Goal: Find contact information: Find contact information

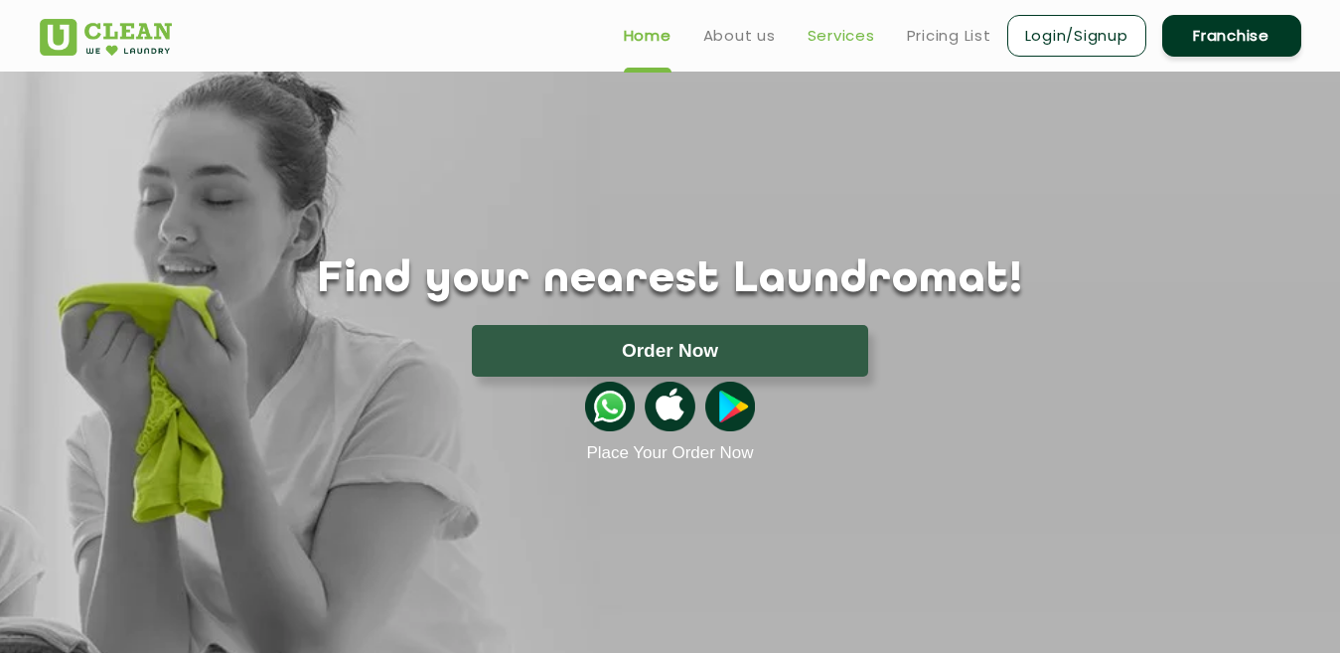
click at [831, 42] on link "Services" at bounding box center [842, 36] width 68 height 24
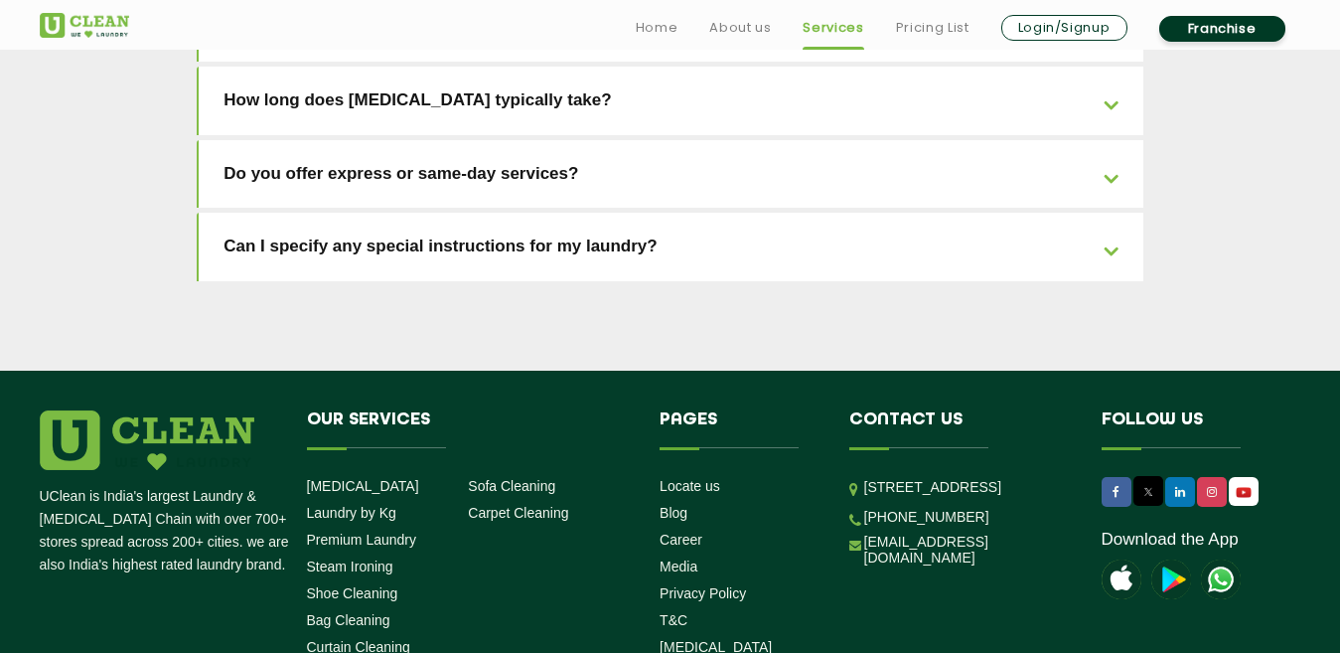
scroll to position [4588, 0]
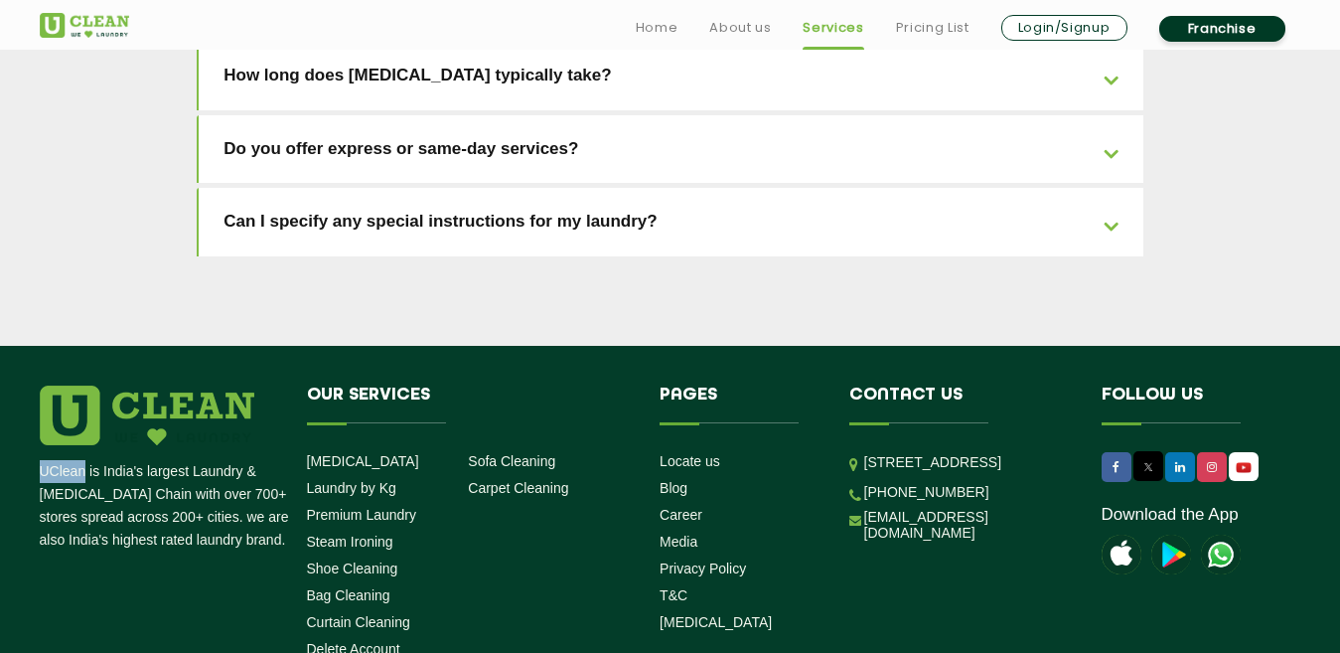
drag, startPoint x: 84, startPoint y: 303, endPoint x: 42, endPoint y: 300, distance: 42.8
click at [42, 460] on p "UClean is India's largest Laundry & [MEDICAL_DATA] Chain with over 700+ stores …" at bounding box center [166, 505] width 252 height 91
copy p "UClean"
drag, startPoint x: 975, startPoint y: 389, endPoint x: 892, endPoint y: 387, distance: 82.5
click at [892, 482] on li "[PHONE_NUMBER]" at bounding box center [961, 491] width 223 height 19
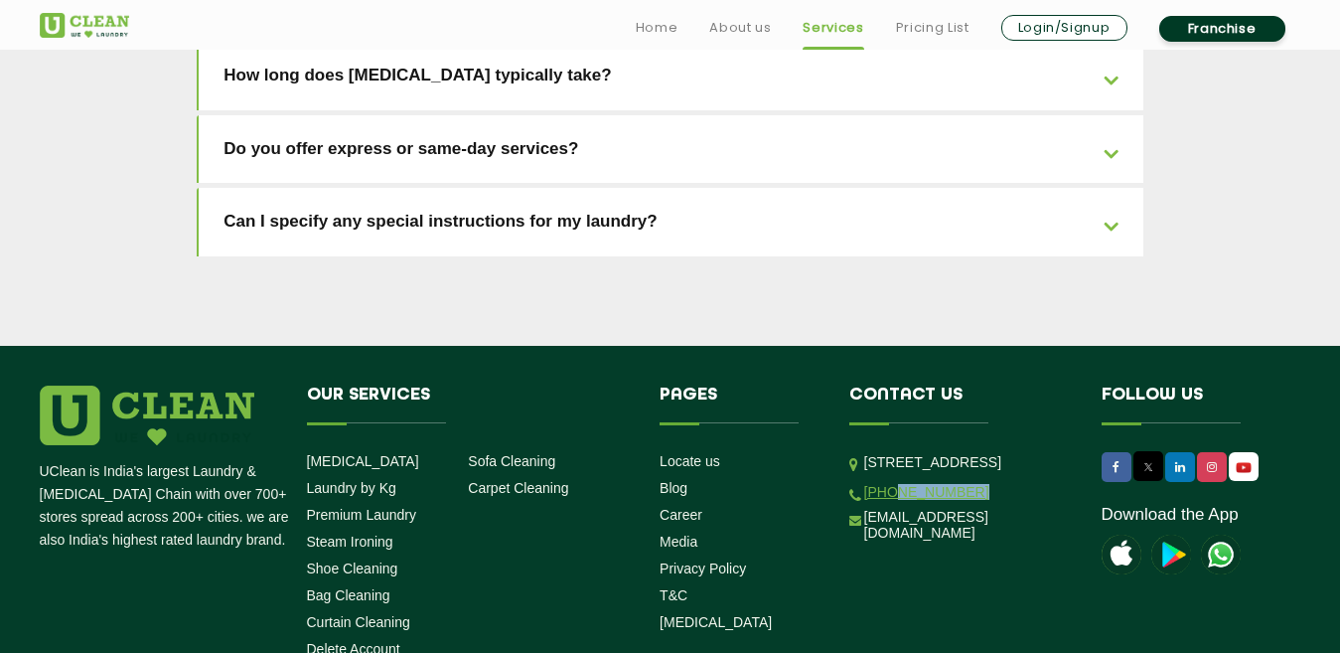
copy link "9999759911"
